Goal: Transaction & Acquisition: Purchase product/service

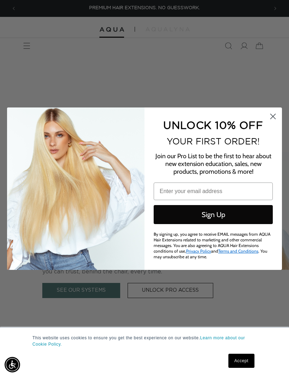
click at [270, 116] on circle "Close dialog" at bounding box center [273, 116] width 12 height 12
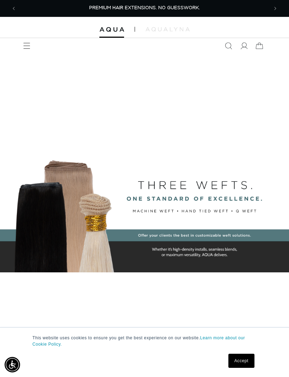
click at [242, 45] on icon at bounding box center [244, 46] width 7 height 7
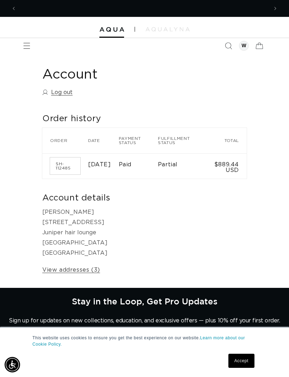
scroll to position [0, 252]
click at [229, 47] on icon "Search" at bounding box center [228, 45] width 7 height 7
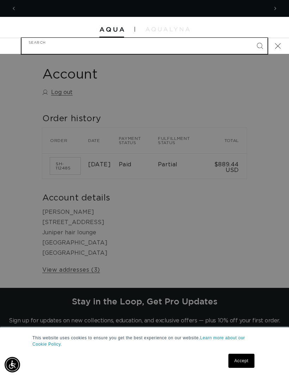
scroll to position [0, 504]
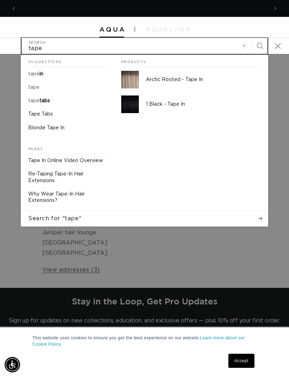
type input "tape"
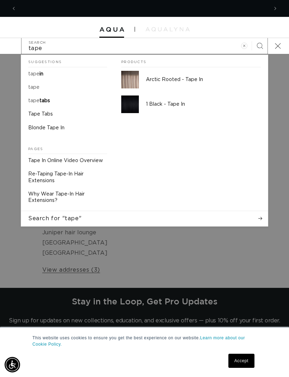
click at [42, 75] on span "in" at bounding box center [42, 74] width 4 height 5
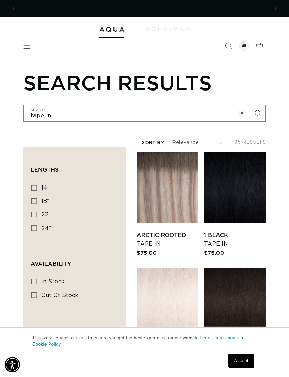
scroll to position [0, 252]
click at [37, 220] on label "22" 22" (37 products)" at bounding box center [72, 214] width 83 height 13
click at [37, 218] on input "22" 22" (37 products)" at bounding box center [34, 215] width 6 height 6
checkbox input "true"
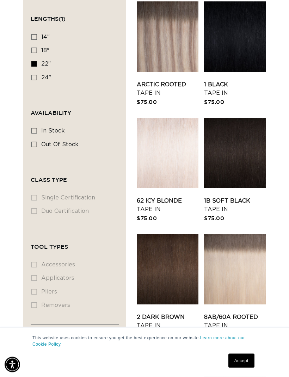
scroll to position [150, 0]
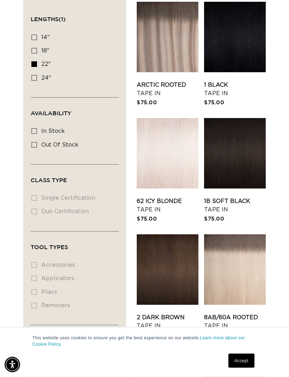
click at [160, 81] on link "Arctic Rooted Tape In" at bounding box center [168, 89] width 62 height 17
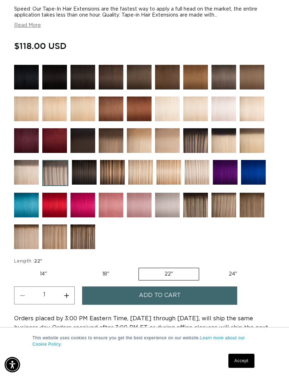
scroll to position [0, 252]
click at [57, 176] on img at bounding box center [55, 173] width 26 height 26
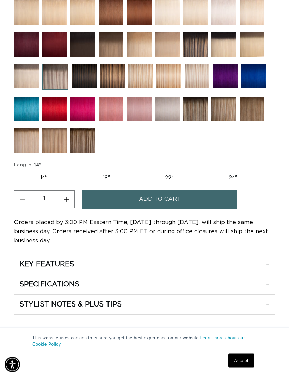
scroll to position [539, 0]
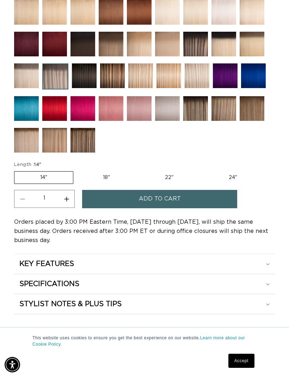
click at [159, 176] on label "22" Variant sold out or unavailable" at bounding box center [169, 178] width 60 height 12
click at [140, 170] on input "22" Variant sold out or unavailable" at bounding box center [139, 170] width 0 height 0
radio input "true"
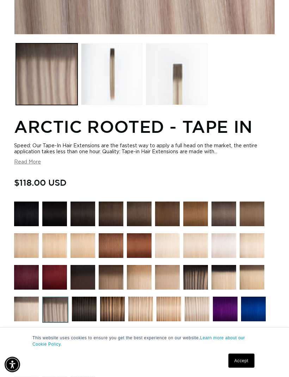
scroll to position [305, 0]
click at [24, 165] on button "Read More" at bounding box center [27, 162] width 27 height 6
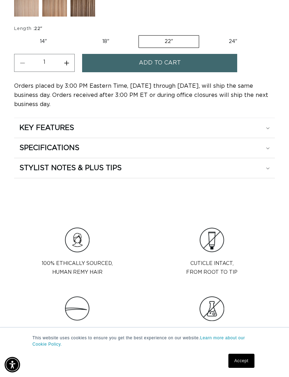
scroll to position [806, 0]
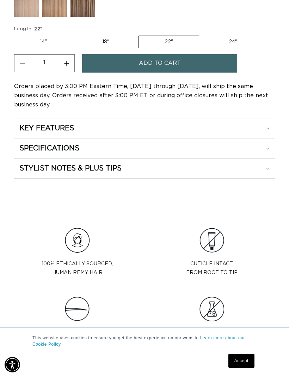
click at [67, 65] on button "Increase quantity for Arctic Rooted - Tape In" at bounding box center [67, 63] width 16 height 18
click at [66, 63] on button "Increase quantity for Arctic Rooted - Tape In" at bounding box center [67, 63] width 16 height 18
click at [69, 65] on button "Increase quantity for Arctic Rooted - Tape In" at bounding box center [67, 63] width 16 height 18
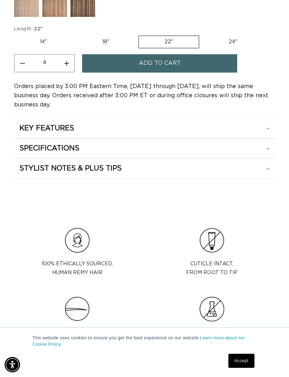
click at [116, 62] on button "Add to cart" at bounding box center [159, 63] width 155 height 18
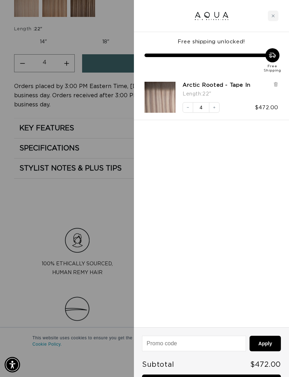
scroll to position [0, 0]
click at [37, 126] on div at bounding box center [144, 188] width 289 height 377
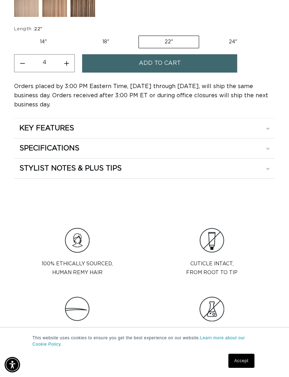
click at [31, 129] on h2 "KEY FEATURES" at bounding box center [46, 128] width 55 height 9
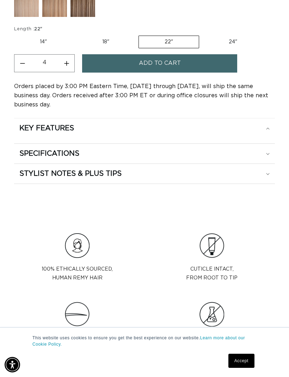
scroll to position [0, 252]
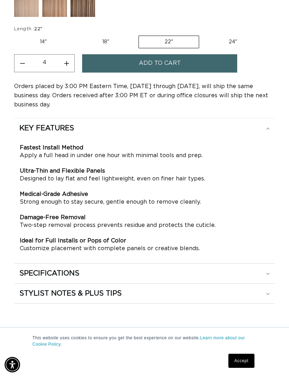
click at [28, 277] on h2 "SPECIFICATIONS" at bounding box center [49, 273] width 60 height 9
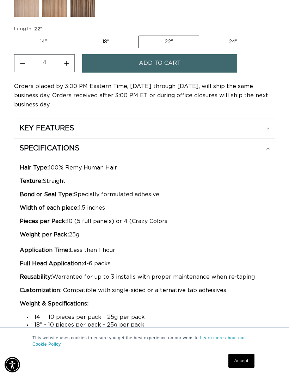
scroll to position [0, 504]
click at [66, 61] on button "Increase quantity for Arctic Rooted - Tape In" at bounding box center [67, 63] width 16 height 18
click at [66, 60] on button "Increase quantity for Arctic Rooted - Tape In" at bounding box center [67, 63] width 16 height 18
click at [72, 64] on button "Increase quantity for Arctic Rooted - Tape In" at bounding box center [67, 63] width 16 height 18
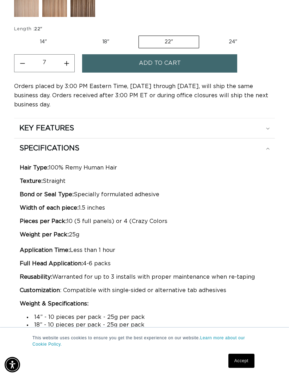
click at [71, 65] on button "Increase quantity for Arctic Rooted - Tape In" at bounding box center [67, 63] width 16 height 18
type input "8"
click at [109, 67] on button "Add to cart" at bounding box center [159, 63] width 155 height 18
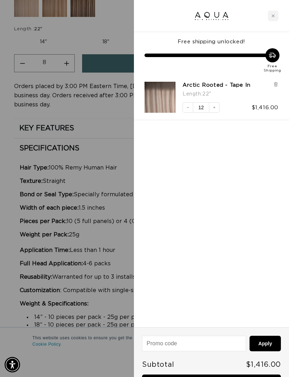
scroll to position [0, 252]
click at [190, 102] on button "Decrease quantity" at bounding box center [188, 107] width 11 height 11
click at [189, 111] on button "Decrease quantity" at bounding box center [188, 107] width 11 height 11
click at [187, 108] on icon "Decrease quantity" at bounding box center [188, 107] width 4 height 4
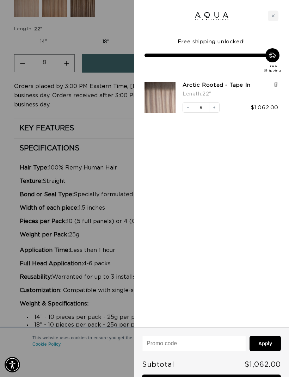
click at [186, 108] on icon "Decrease quantity" at bounding box center [188, 107] width 4 height 4
